Goal: Find contact information: Find contact information

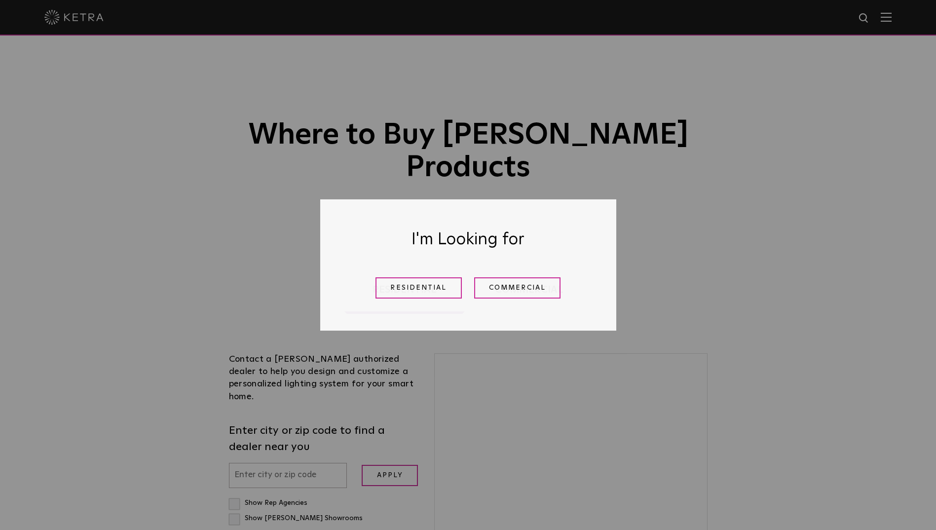
drag, startPoint x: 435, startPoint y: 291, endPoint x: 368, endPoint y: 311, distance: 70.1
click at [435, 291] on link "Residential" at bounding box center [419, 287] width 86 height 21
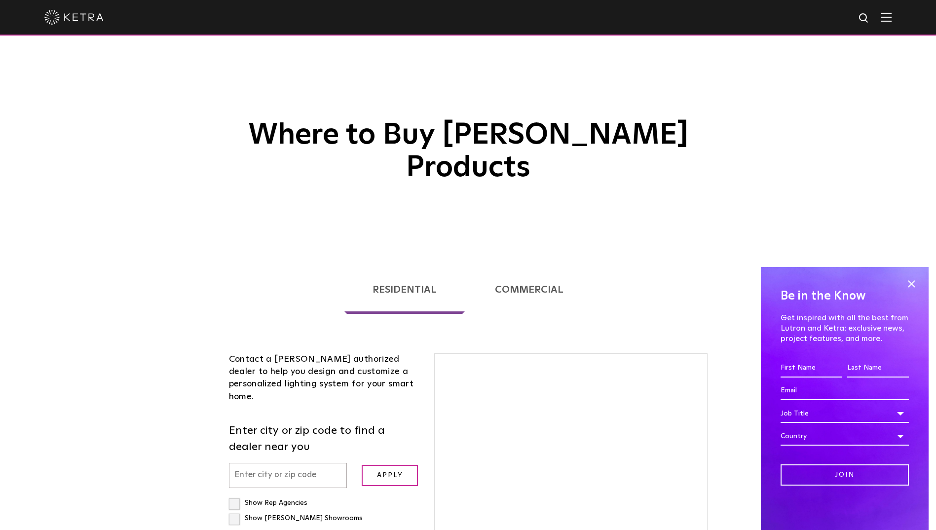
scroll to position [252, 0]
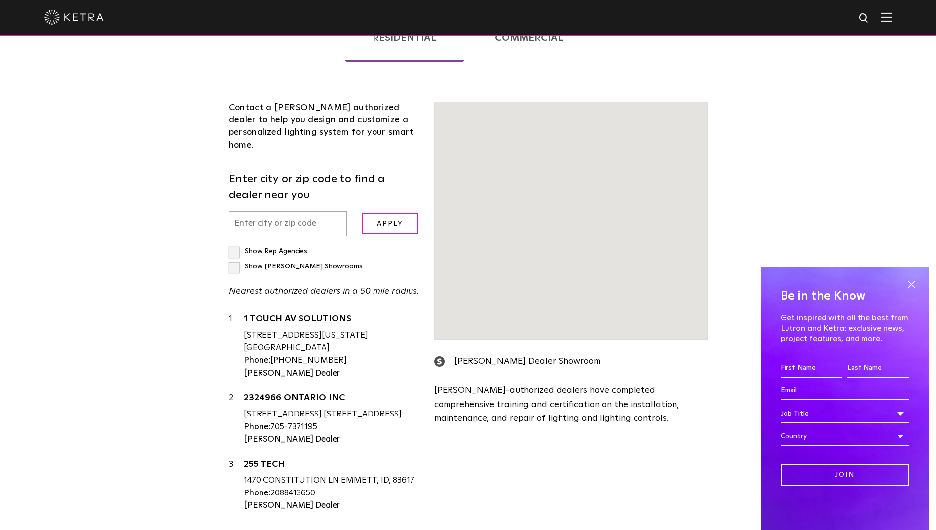
click at [326, 357] on div "1 1 TOUCH AV SOLUTIONS [STREET_ADDRESS][US_STATE] [GEOGRAPHIC_DATA] Phone: [PHO…" at bounding box center [324, 416] width 191 height 207
click at [300, 248] on label "Show Rep Agencies" at bounding box center [268, 251] width 78 height 7
click at [235, 244] on input "Show Rep Agencies" at bounding box center [232, 247] width 6 height 6
checkbox input "true"
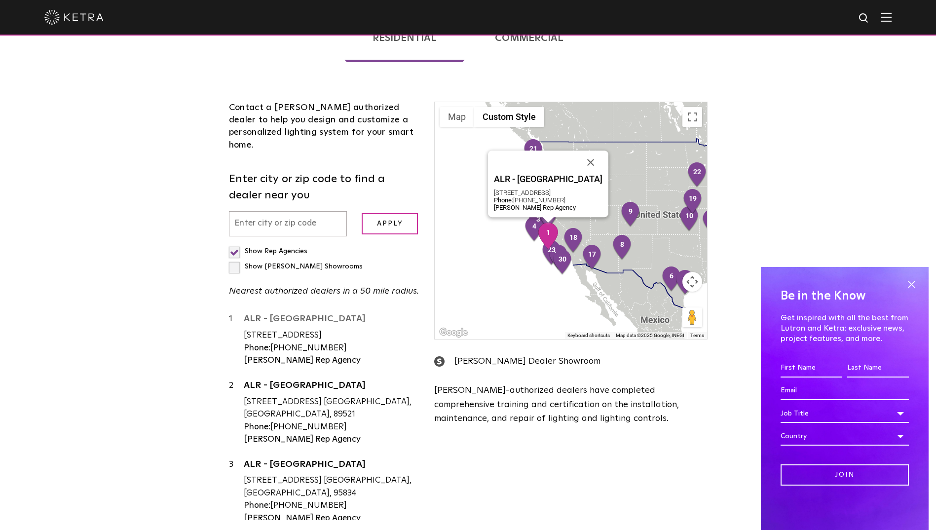
click at [296, 314] on link "ALR - [GEOGRAPHIC_DATA]" at bounding box center [332, 320] width 176 height 12
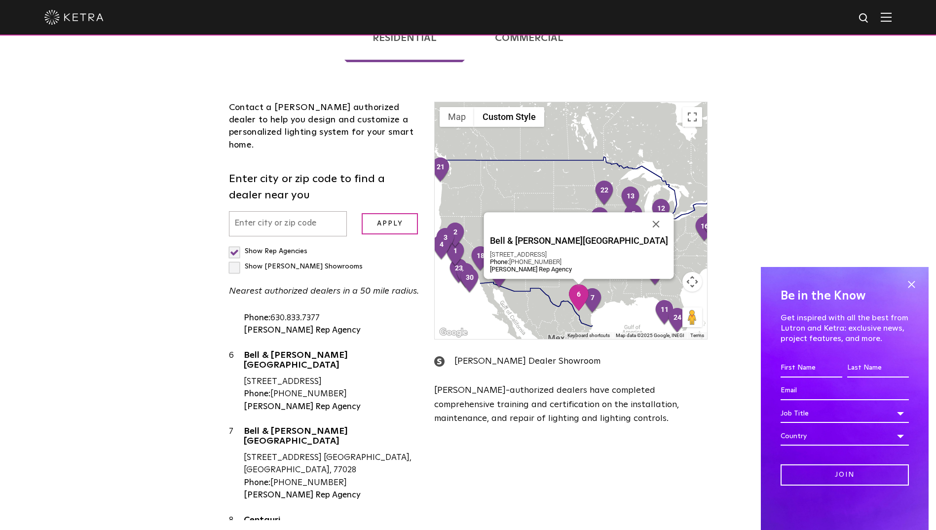
scroll to position [296, 0]
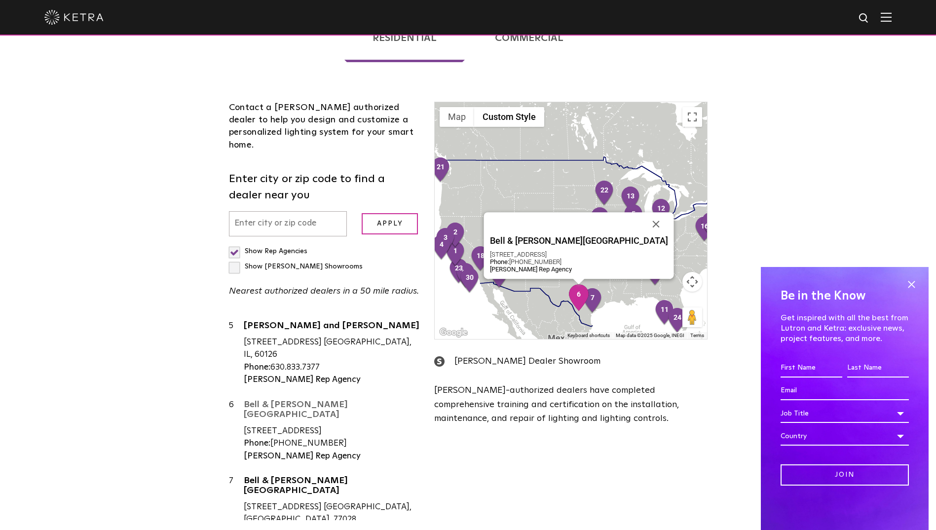
click at [308, 400] on link "Bell & [PERSON_NAME][GEOGRAPHIC_DATA]" at bounding box center [332, 411] width 176 height 22
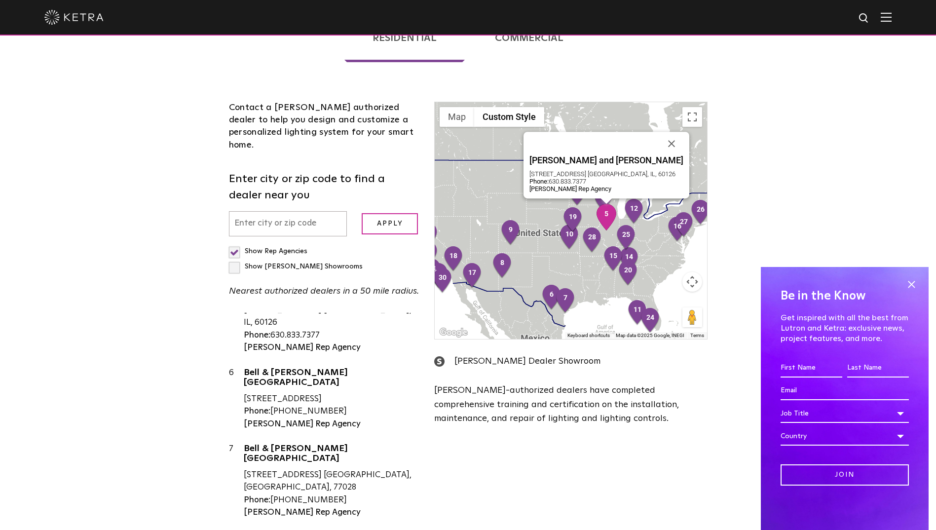
scroll to position [444, 0]
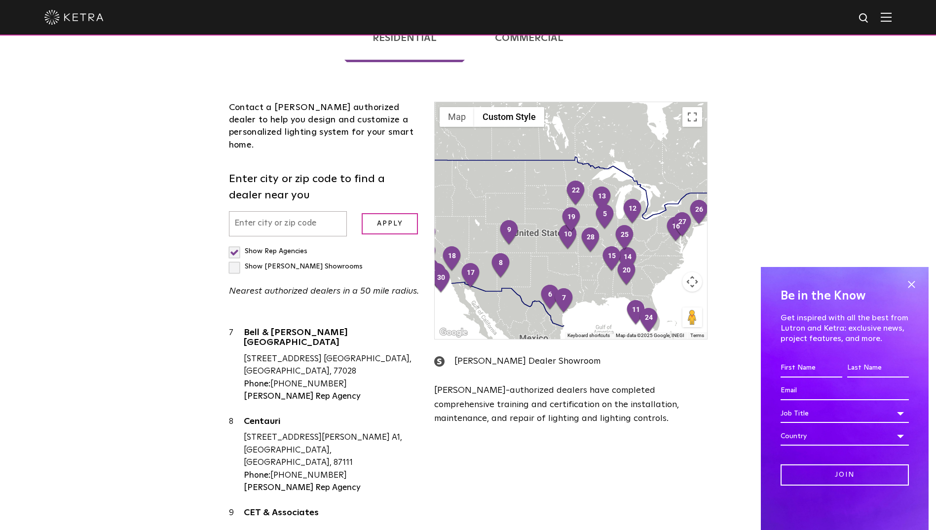
click at [265, 320] on div "1 [GEOGRAPHIC_DATA] - [GEOGRAPHIC_DATA] [STREET_ADDRESS] Phone: [PHONE_NUMBER] …" at bounding box center [324, 416] width 191 height 207
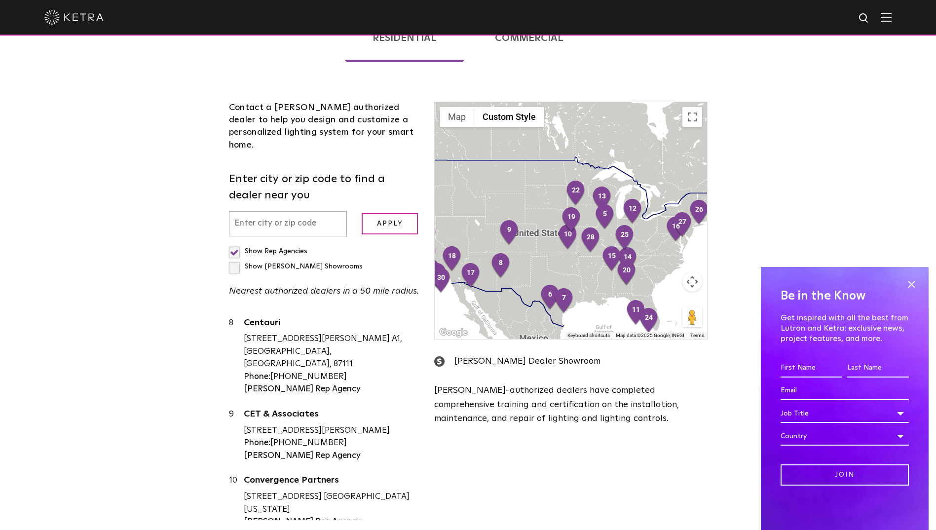
scroll to position [493, 0]
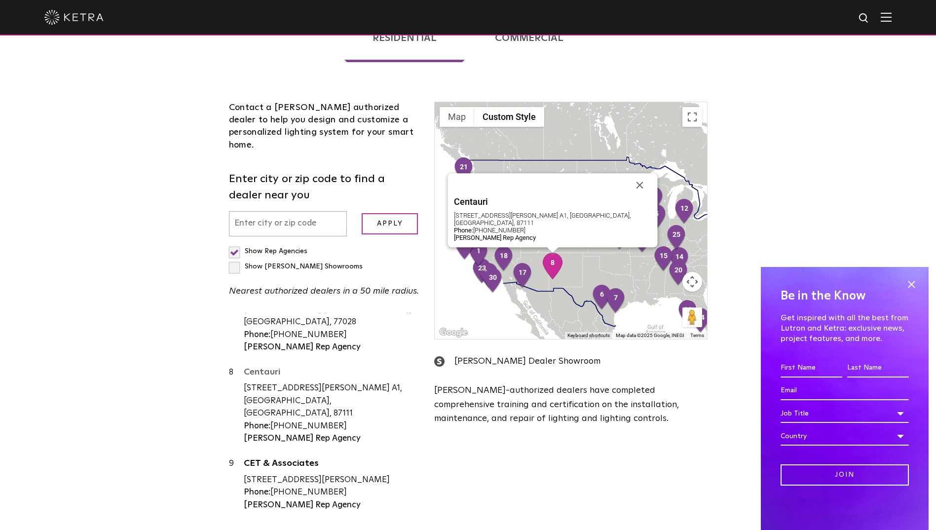
click at [266, 368] on link "Centauri" at bounding box center [332, 374] width 176 height 12
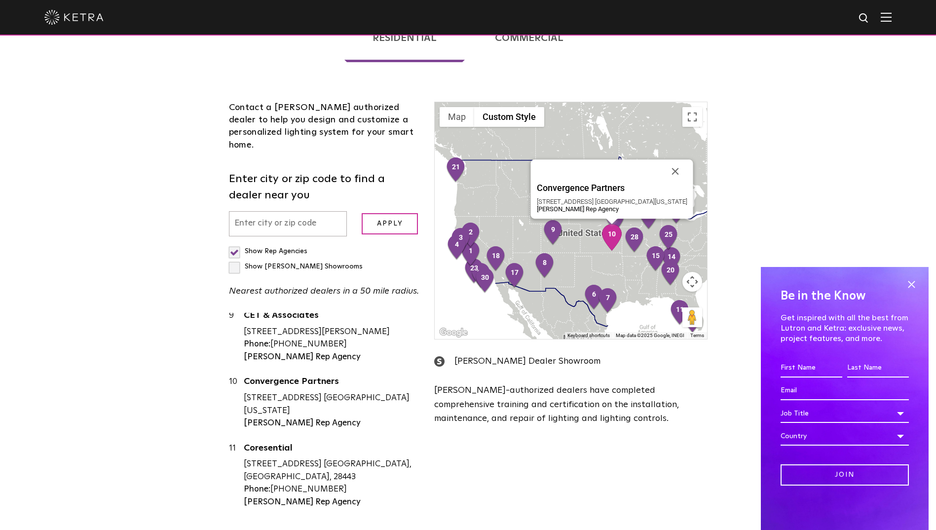
scroll to position [691, 0]
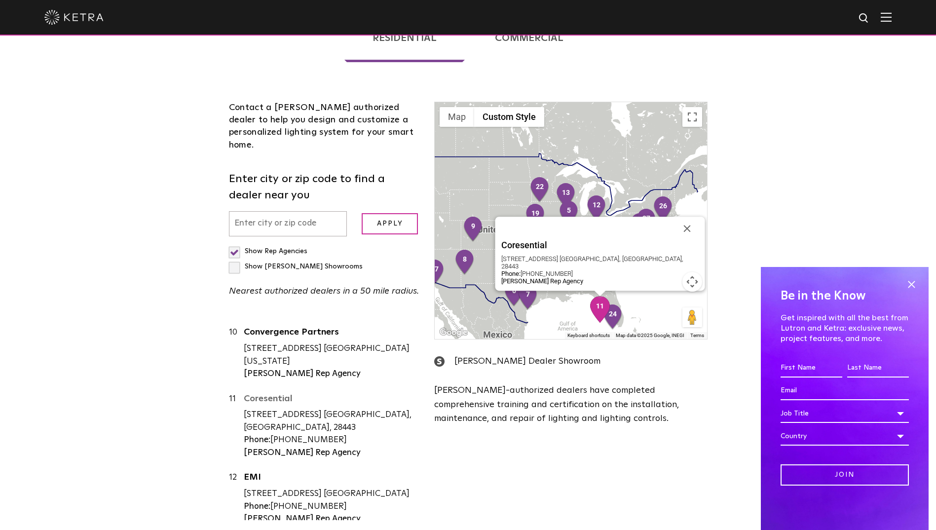
click at [278, 394] on link "Coresential" at bounding box center [332, 400] width 176 height 12
